Goal: Task Accomplishment & Management: Manage account settings

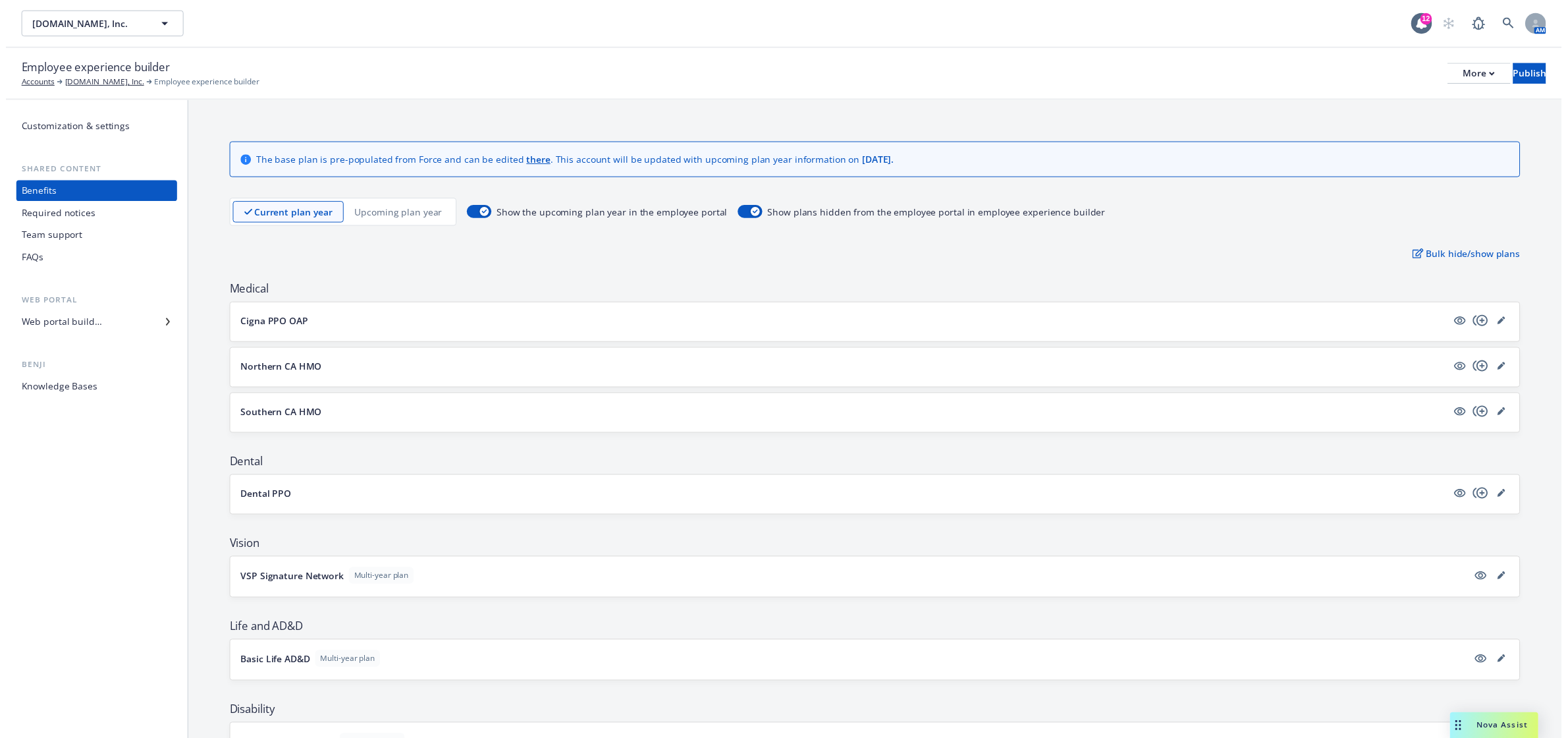
scroll to position [79, 0]
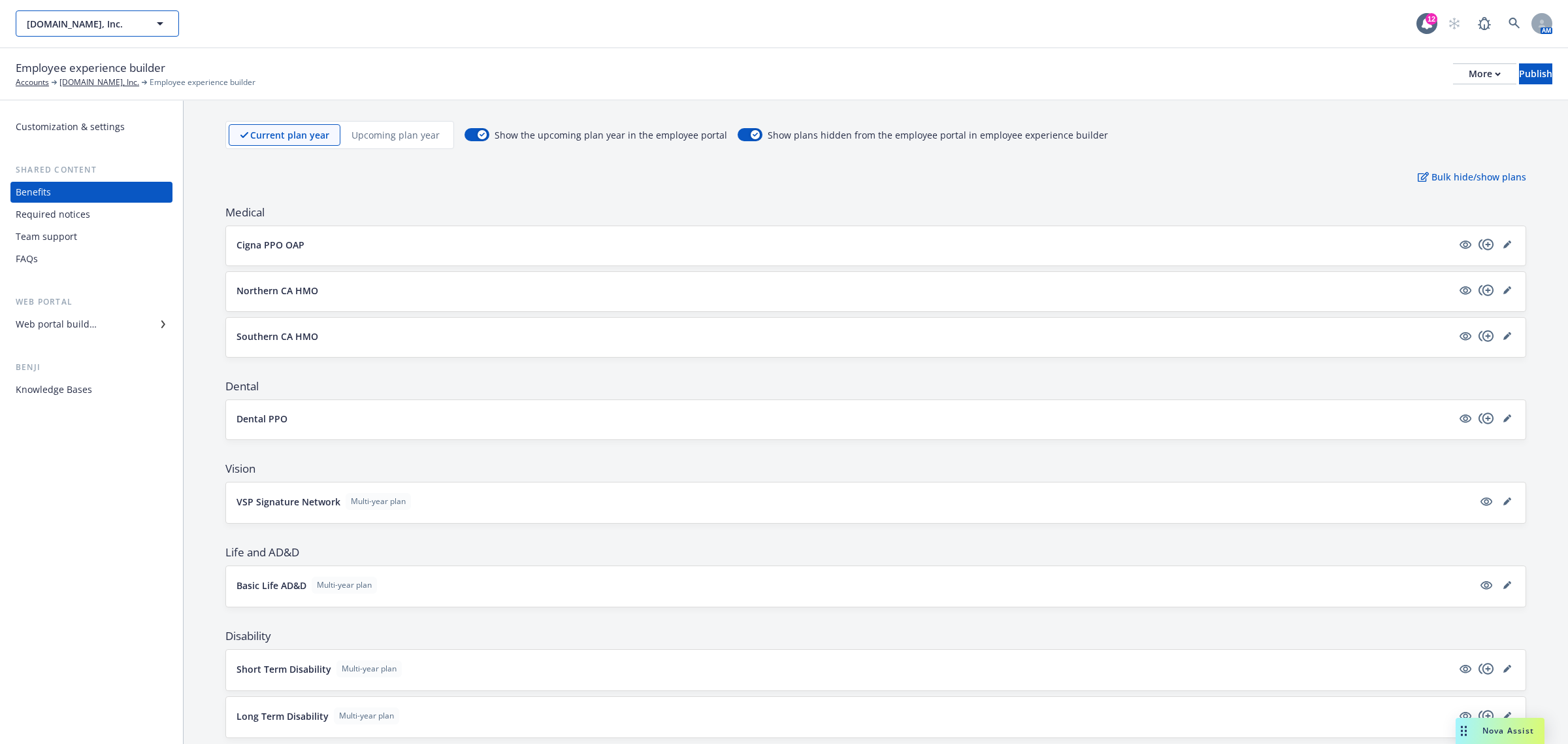
click at [113, 30] on span "[DOMAIN_NAME], Inc." at bounding box center [83, 24] width 113 height 14
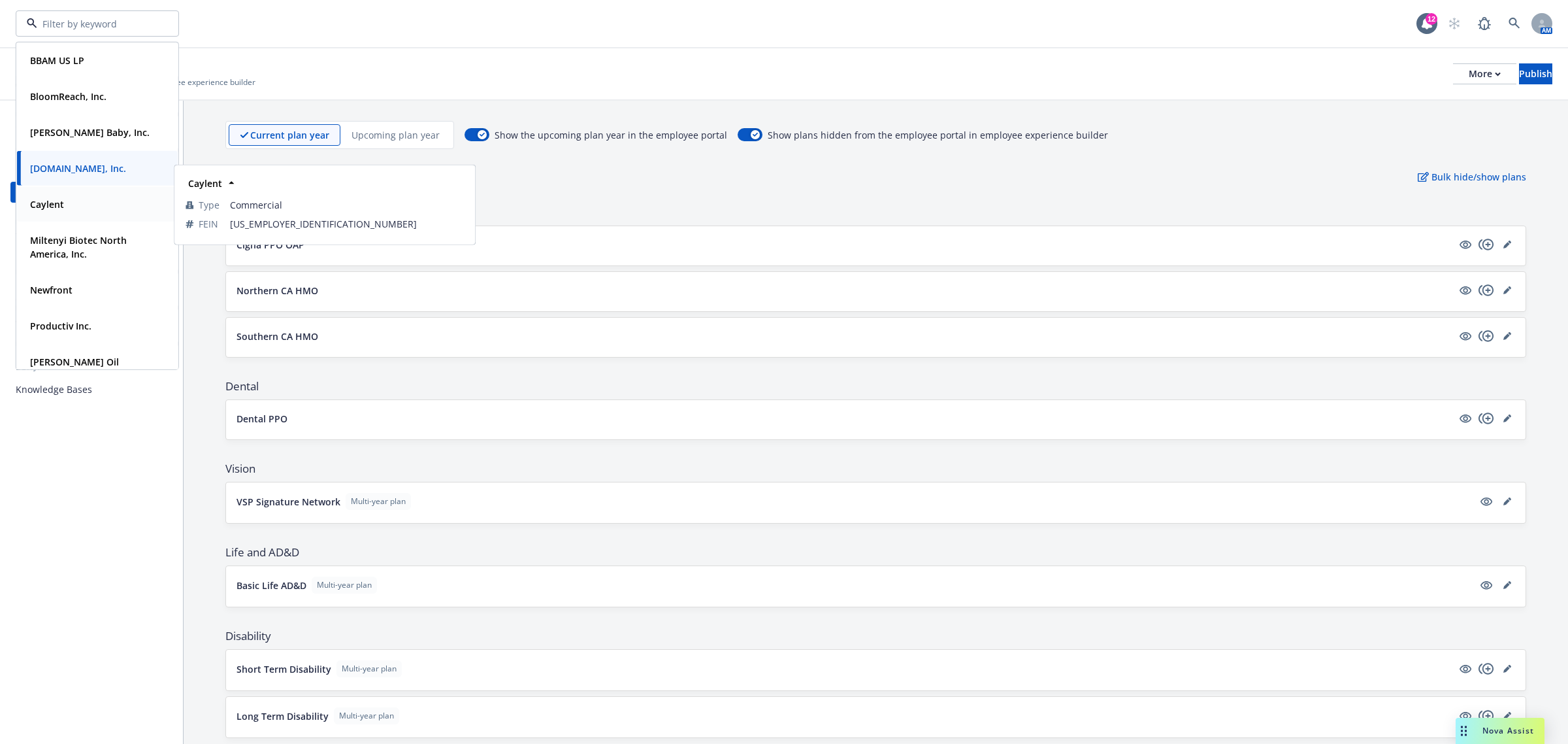
click at [63, 210] on div "Caylent" at bounding box center [46, 204] width 42 height 19
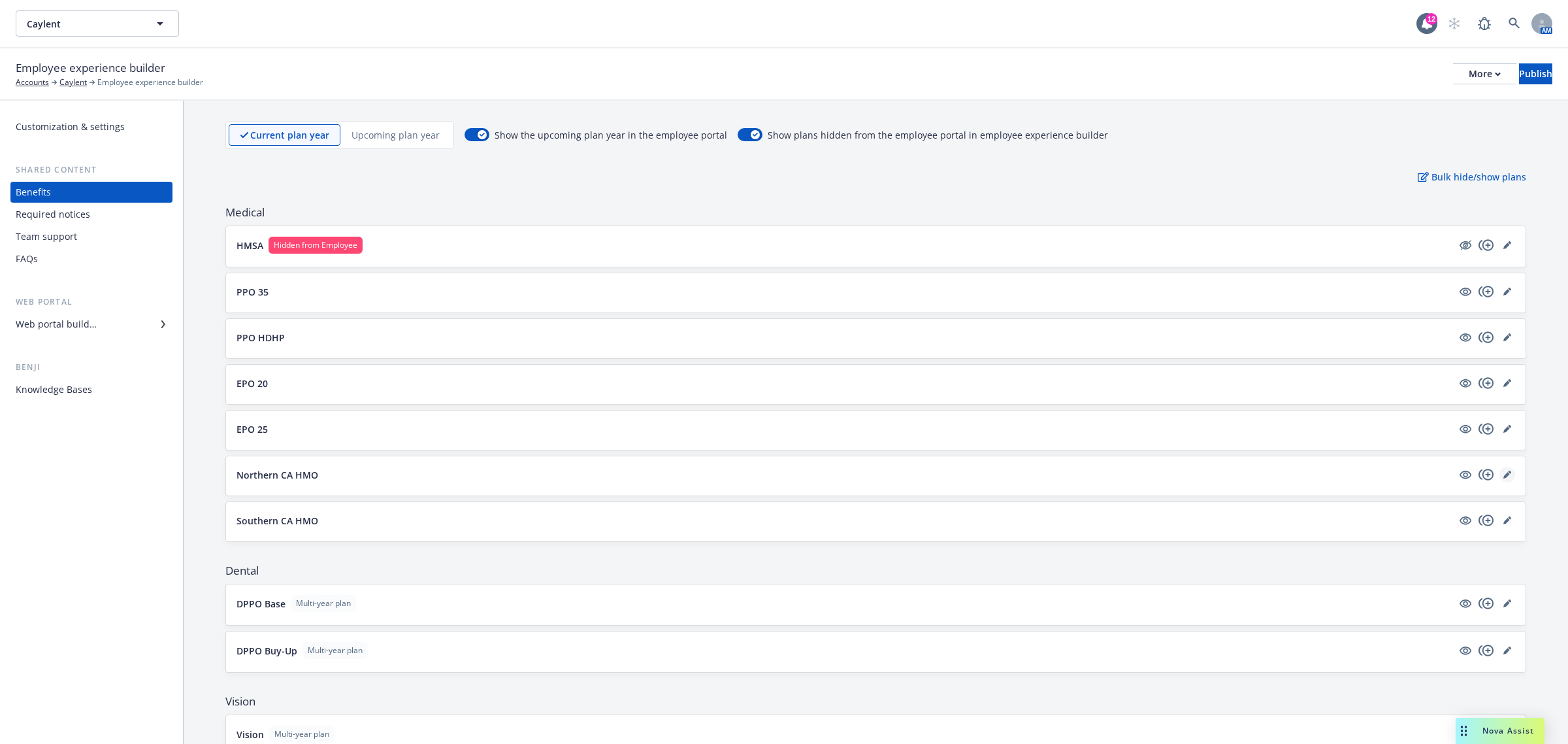
click at [1504, 475] on icon "editPencil" at bounding box center [1508, 475] width 8 height 8
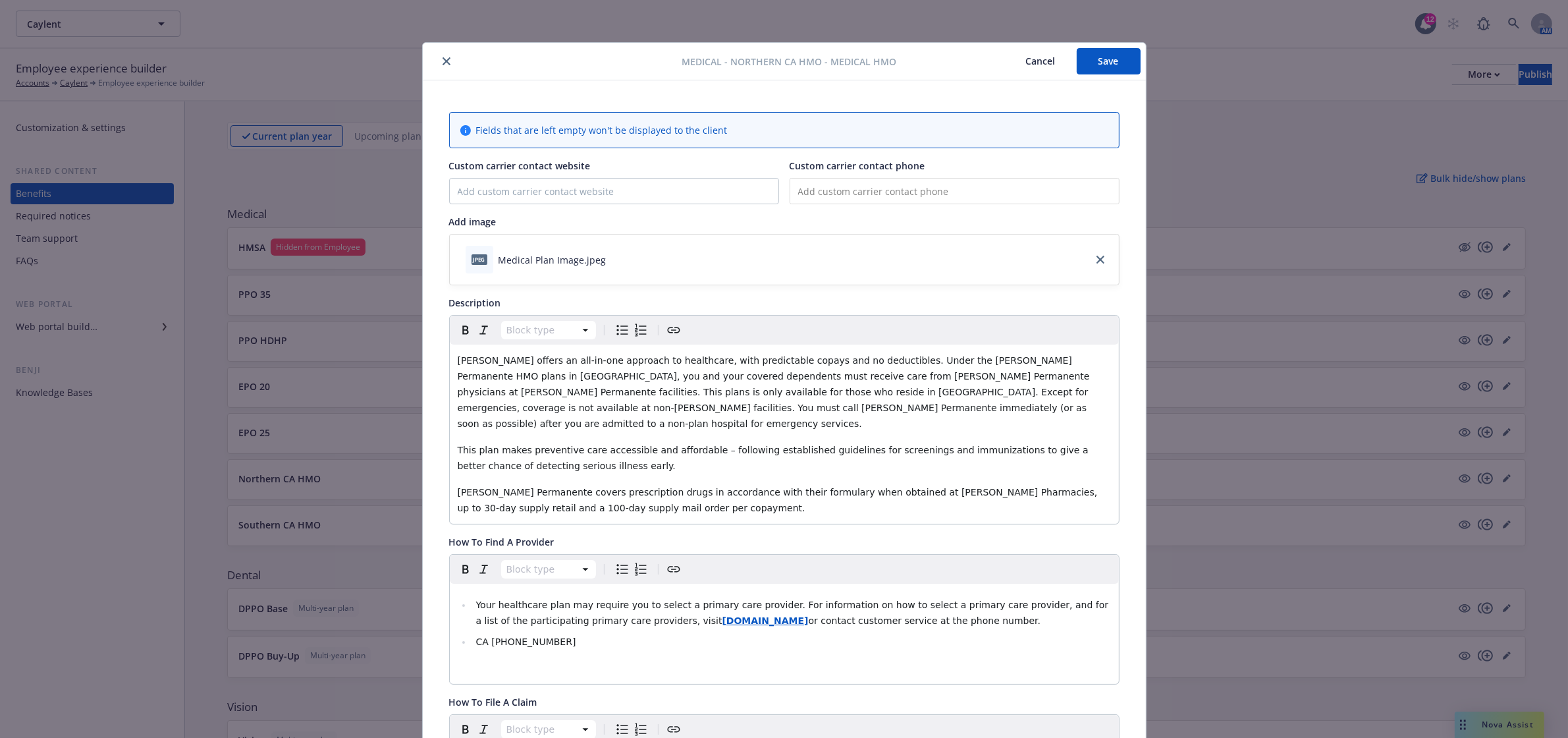
click at [442, 62] on icon "close" at bounding box center [446, 61] width 8 height 8
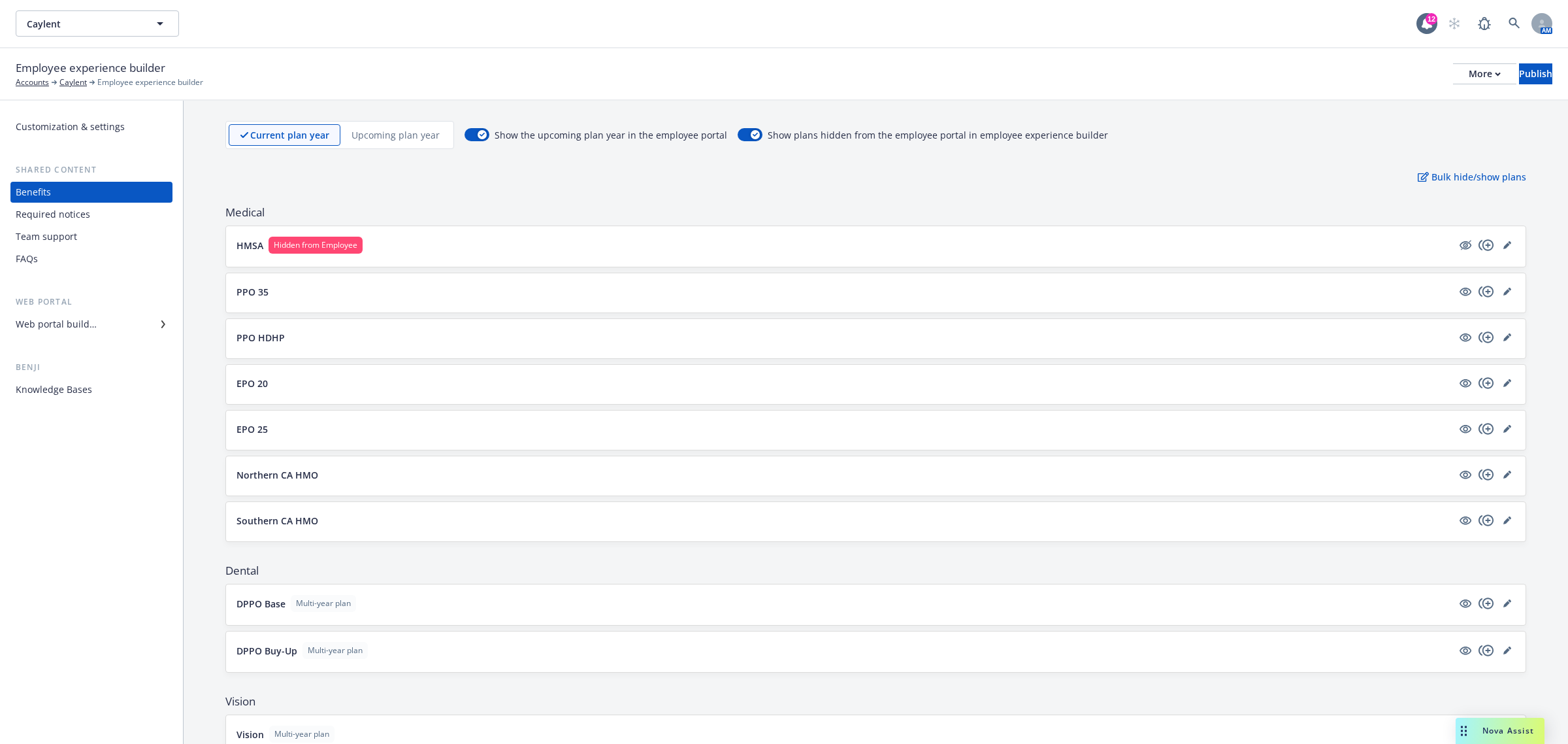
click at [403, 136] on p "Upcoming plan year" at bounding box center [396, 135] width 88 height 14
click at [1499, 478] on link "editPencil" at bounding box center [1507, 475] width 15 height 15
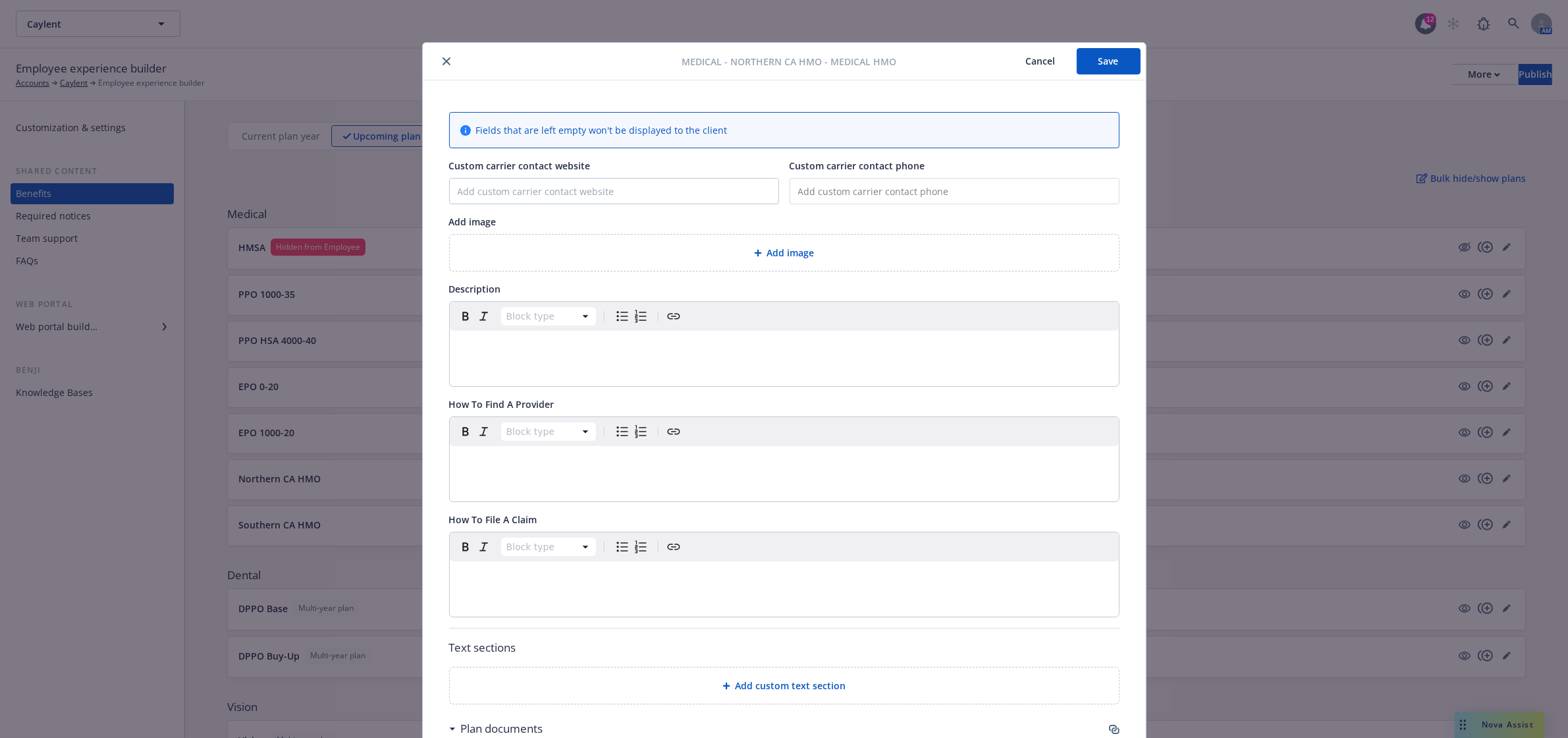
click at [442, 58] on icon "close" at bounding box center [446, 61] width 8 height 8
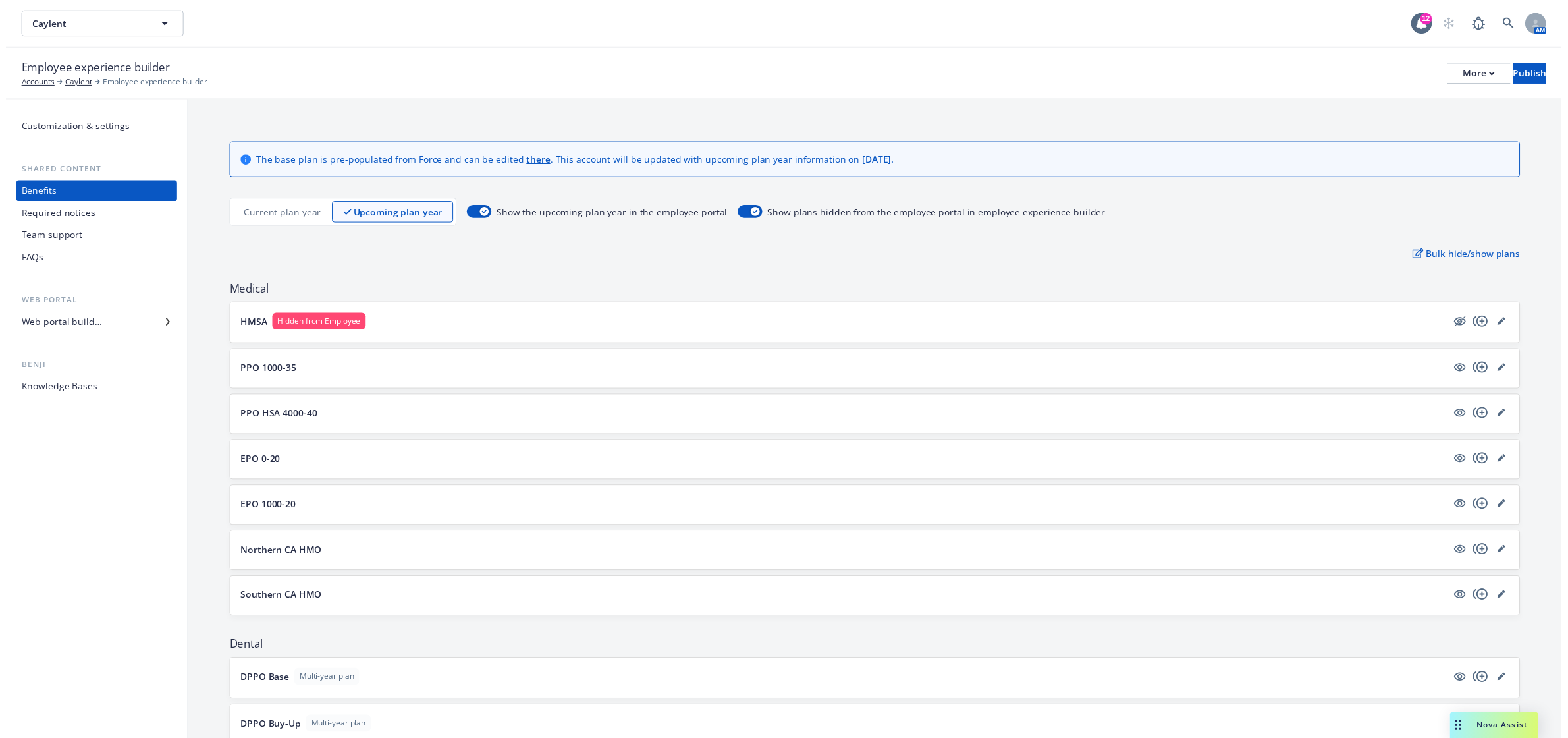
scroll to position [79, 0]
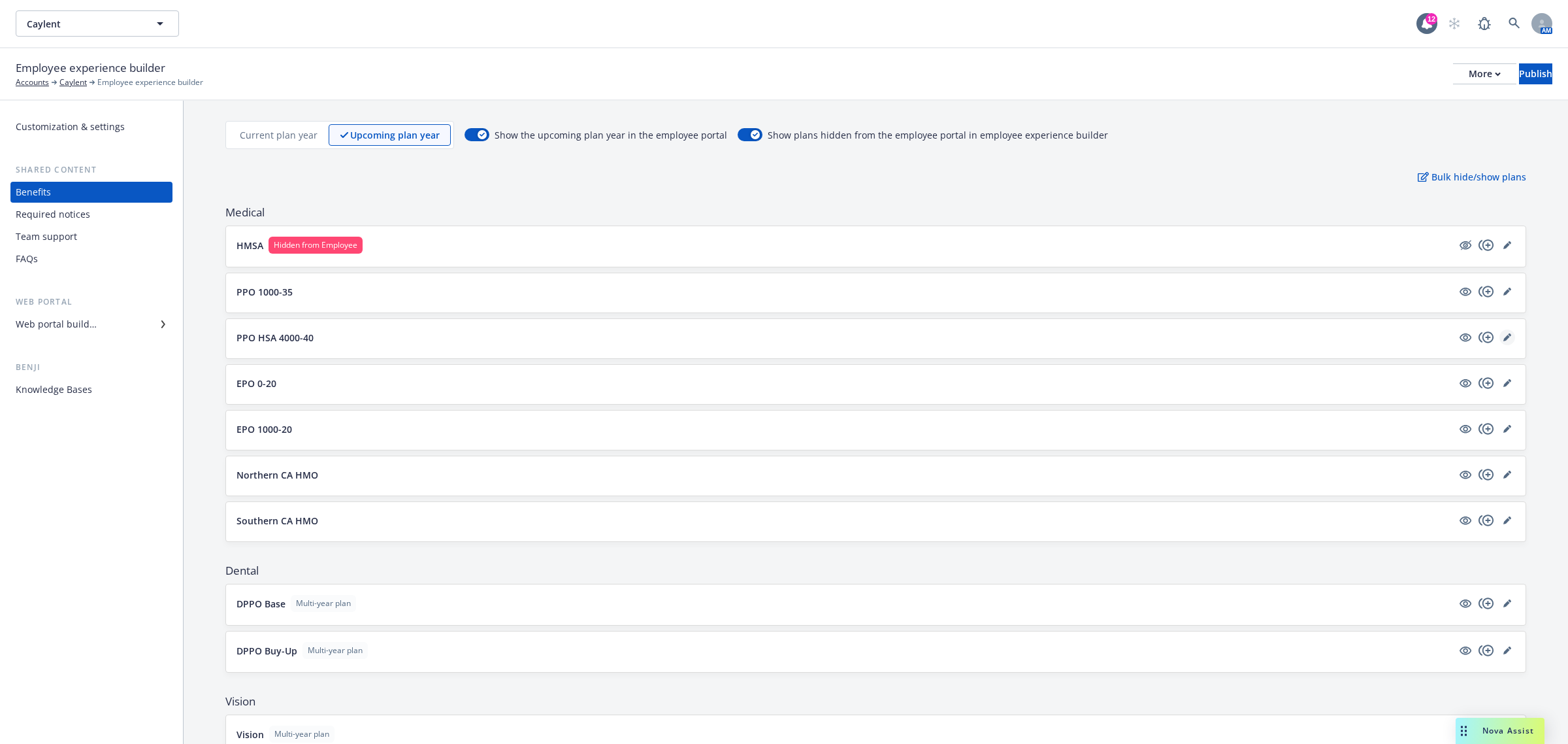
click at [1499, 333] on link "editPencil" at bounding box center [1507, 337] width 15 height 15
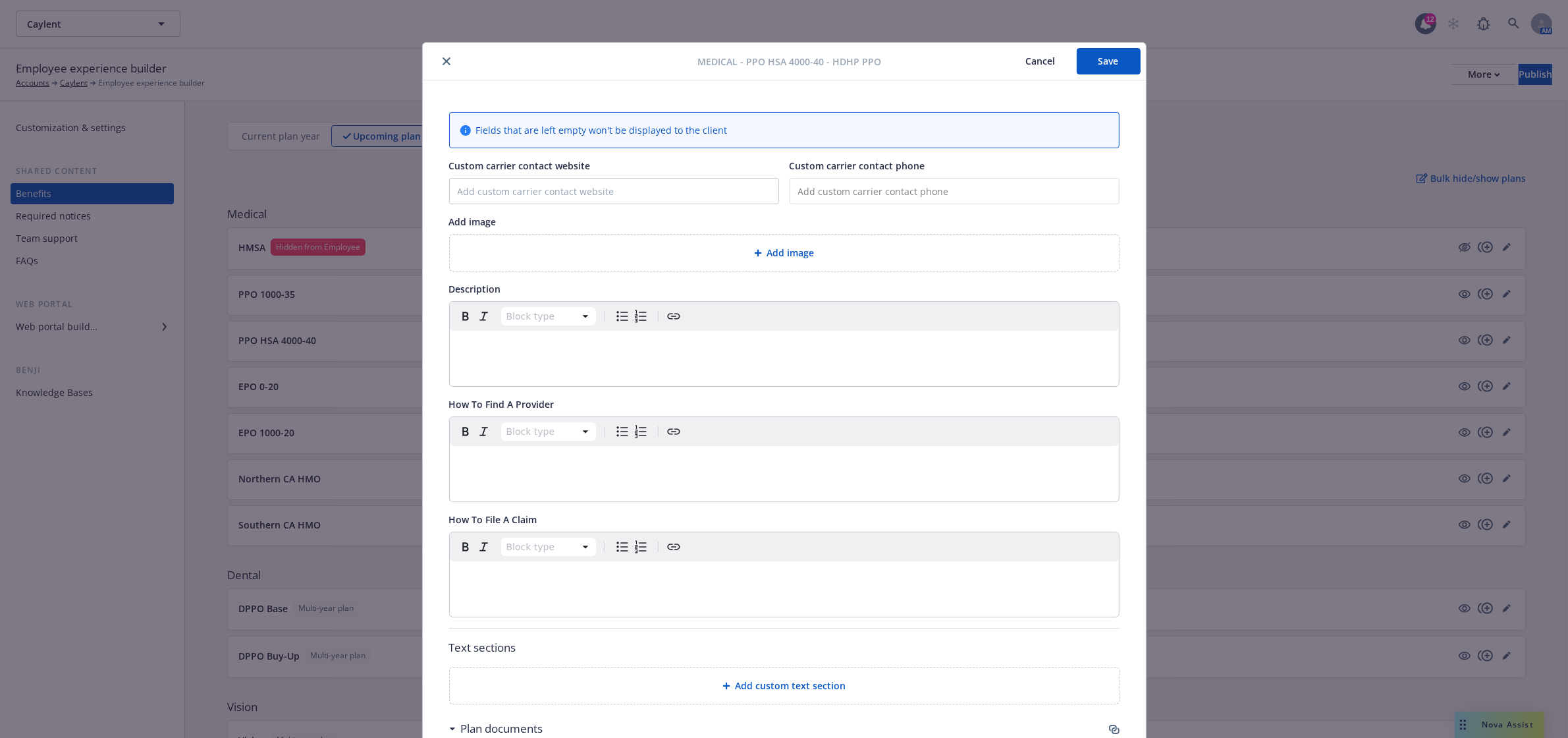
click at [442, 61] on icon "close" at bounding box center [446, 61] width 8 height 8
